Goal: Check status: Check status

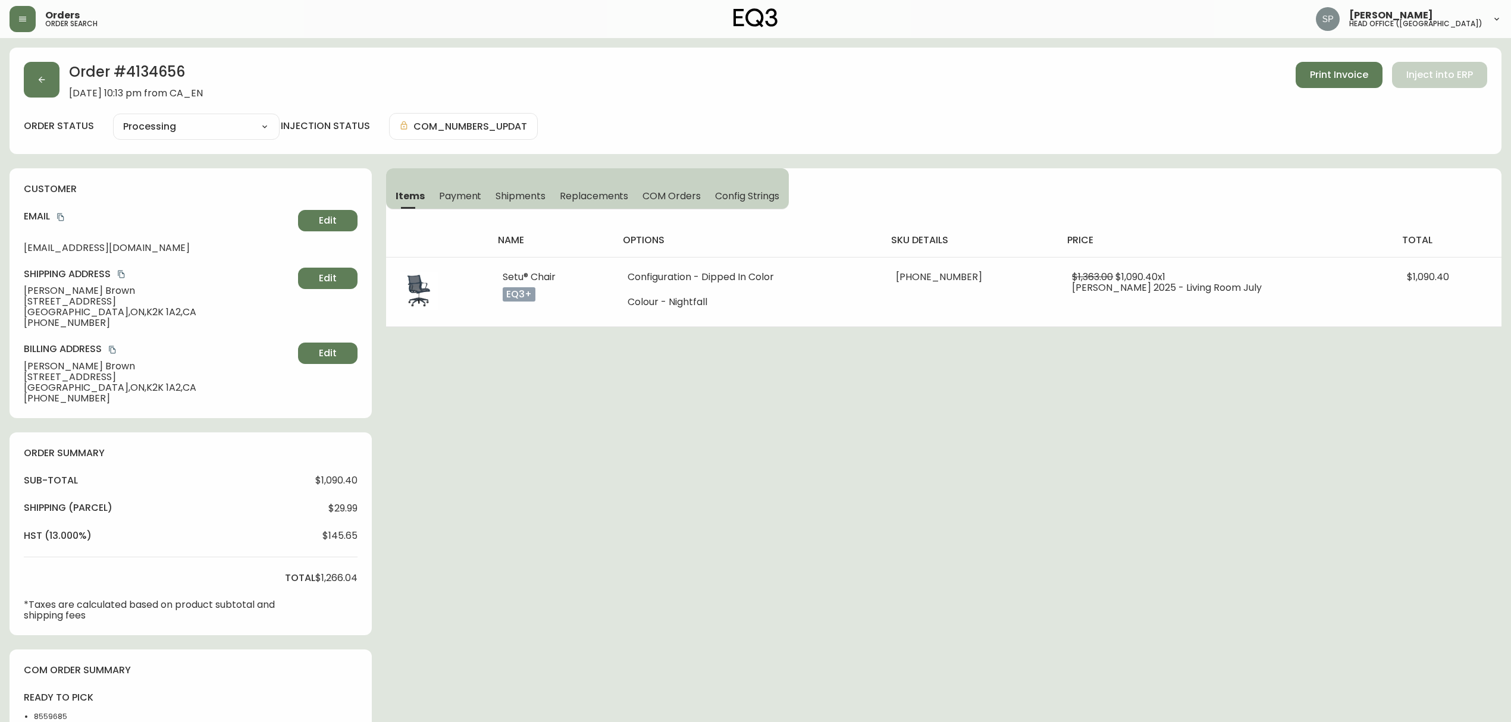
select select "PROCESSING"
click at [49, 84] on button "button" at bounding box center [42, 80] width 36 height 36
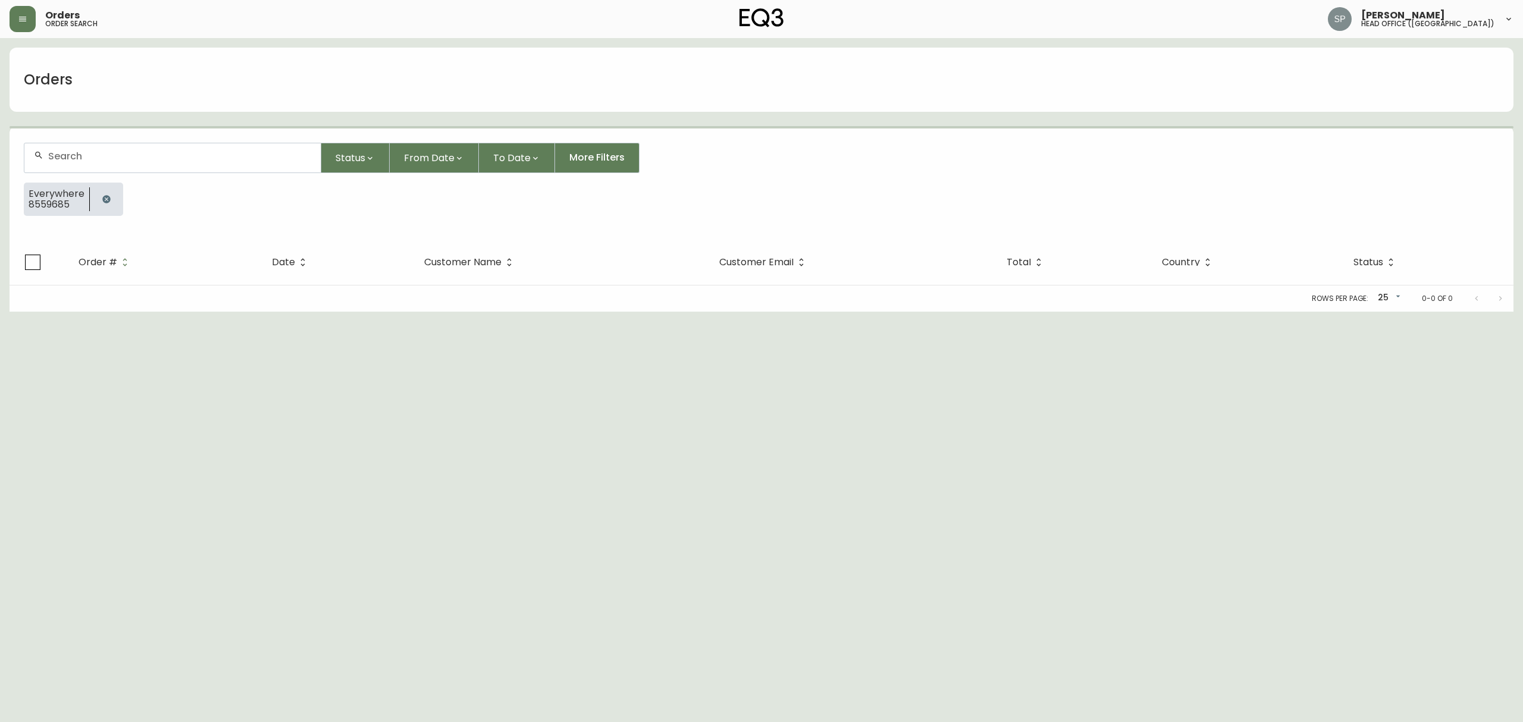
click at [151, 148] on div at bounding box center [172, 157] width 296 height 29
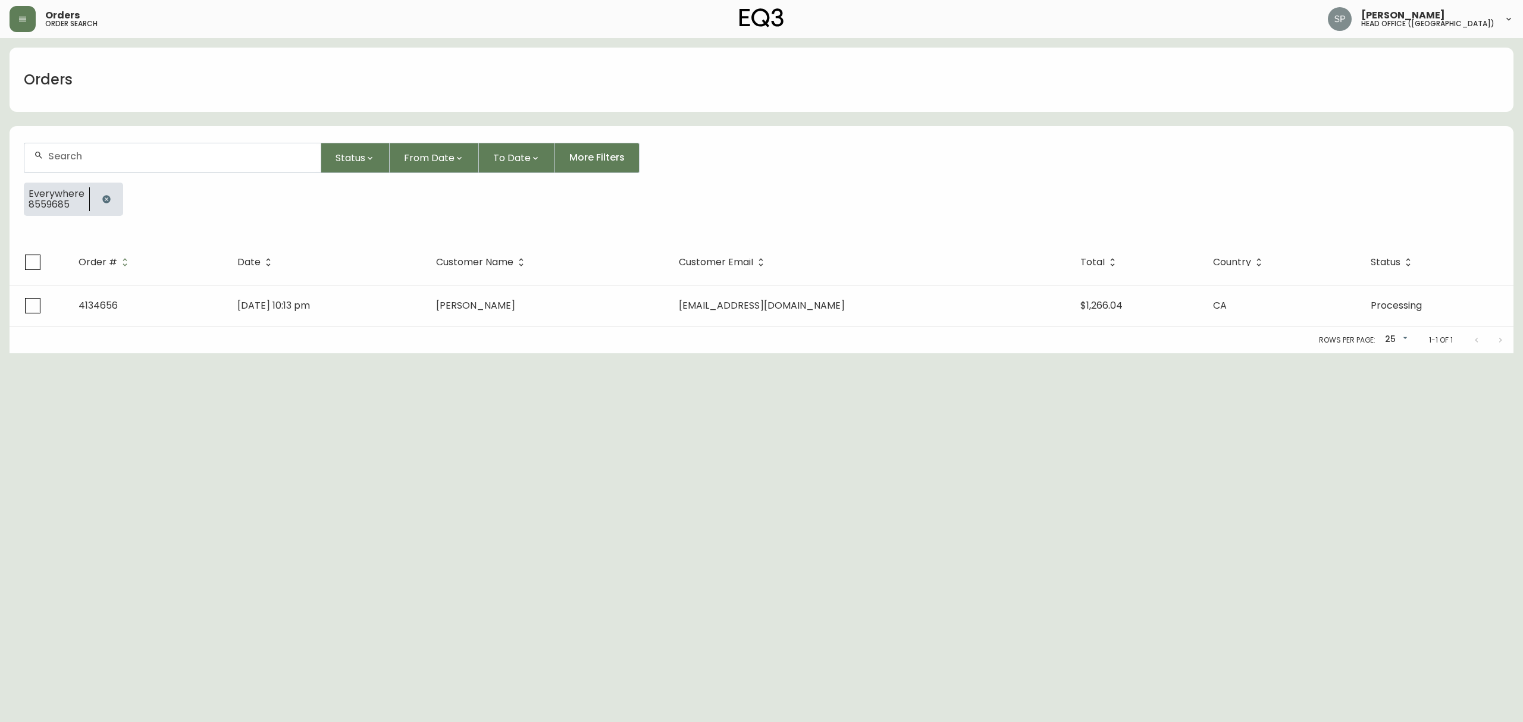
paste input "4134716"
type input "4134716"
click at [392, 281] on th "Date" at bounding box center [301, 262] width 180 height 45
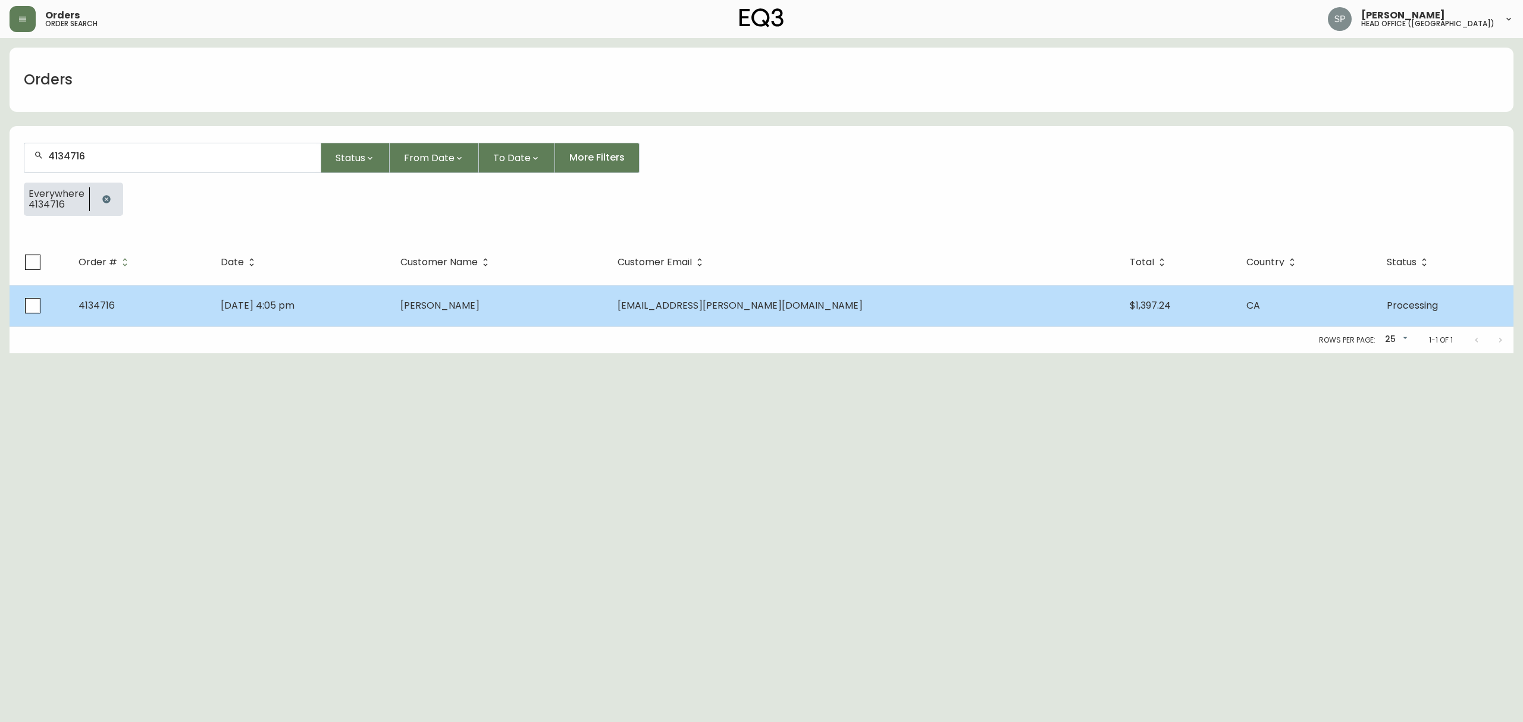
click at [392, 315] on td "Aug 19 2025, 4:05 pm" at bounding box center [301, 306] width 180 height 42
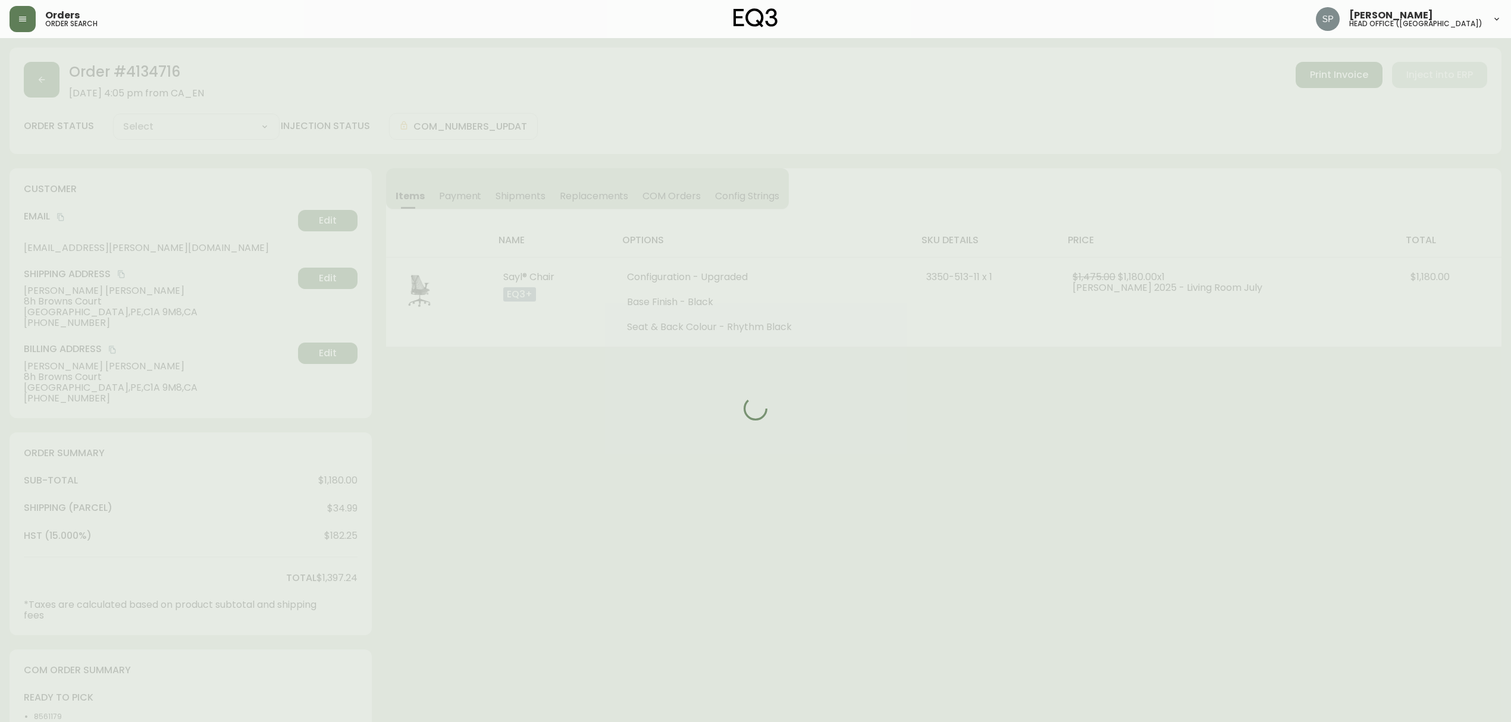
type input "Processing"
select select "PROCESSING"
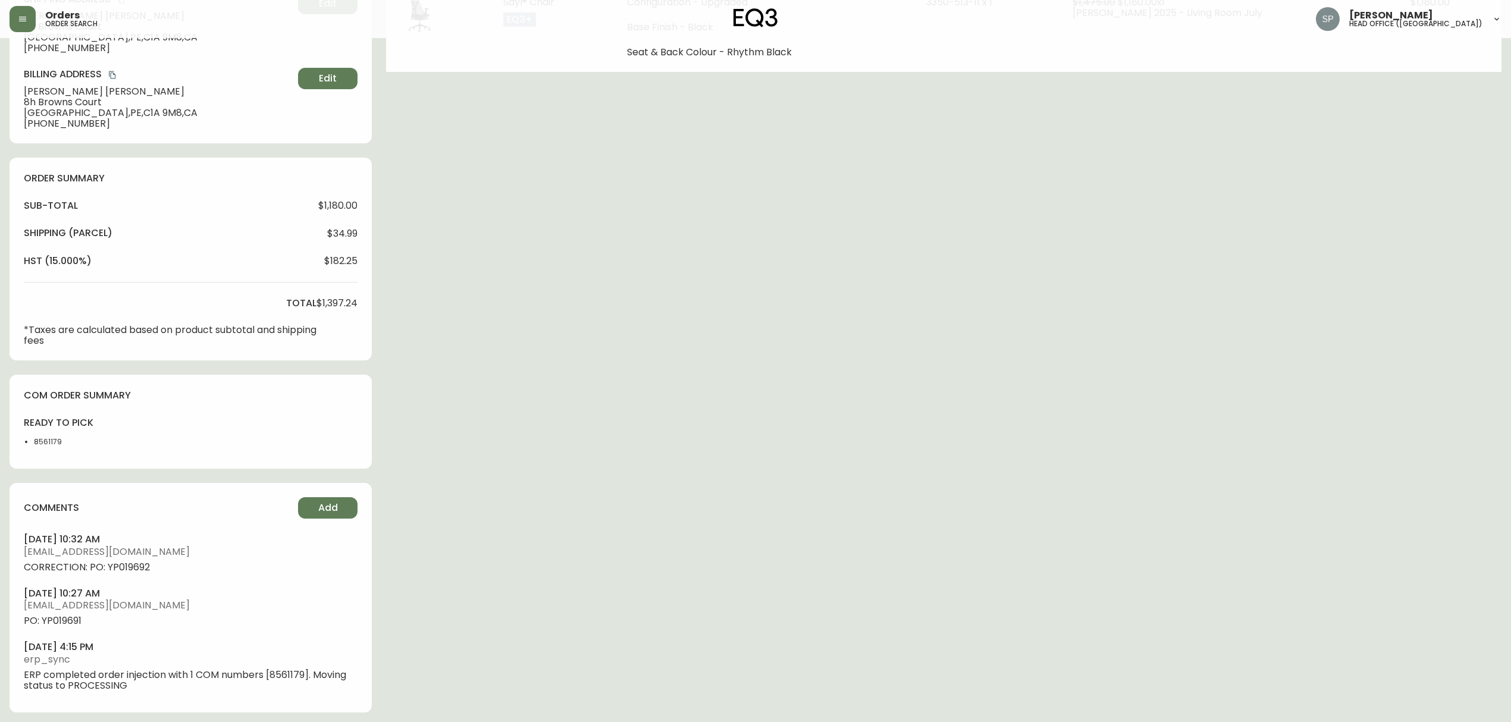
scroll to position [279, 0]
